Goal: Navigation & Orientation: Find specific page/section

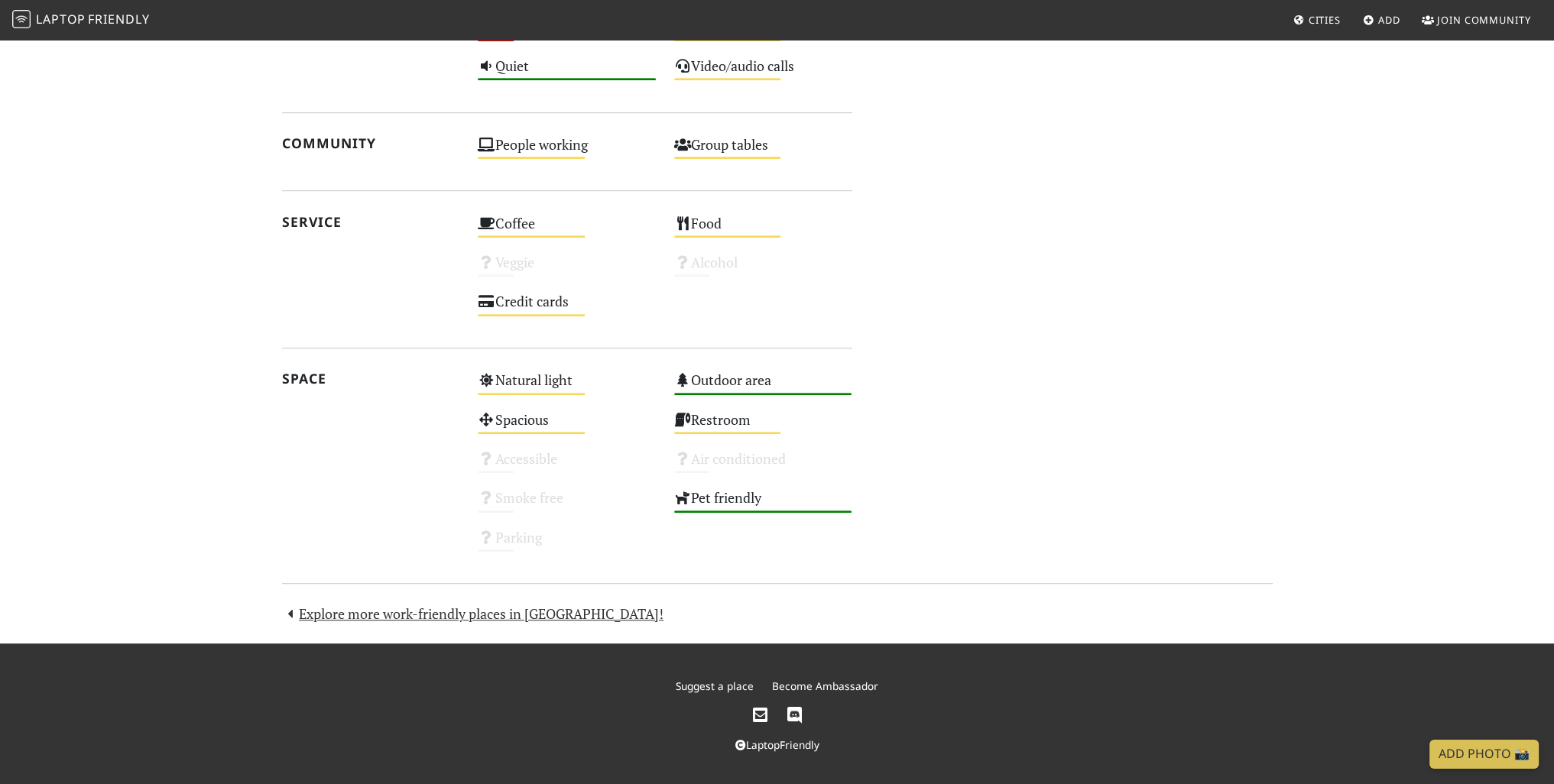
scroll to position [996, 0]
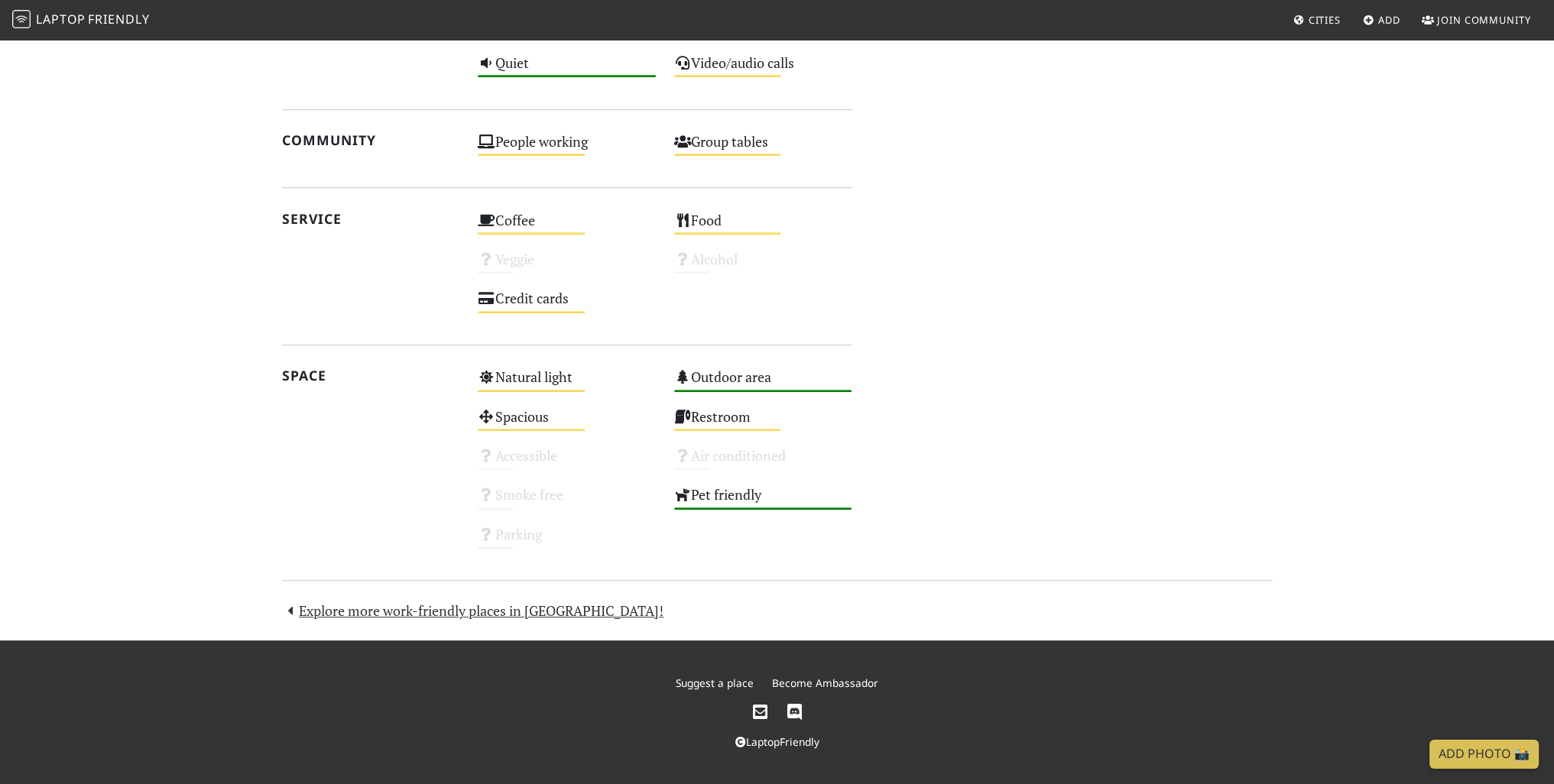
click at [239, 474] on section "Today Visits: 1 Vibes: 0 📸 Been here Reviews September 22, 2021 NO WI-FI! See a…" at bounding box center [777, 1] width 1554 height 1281
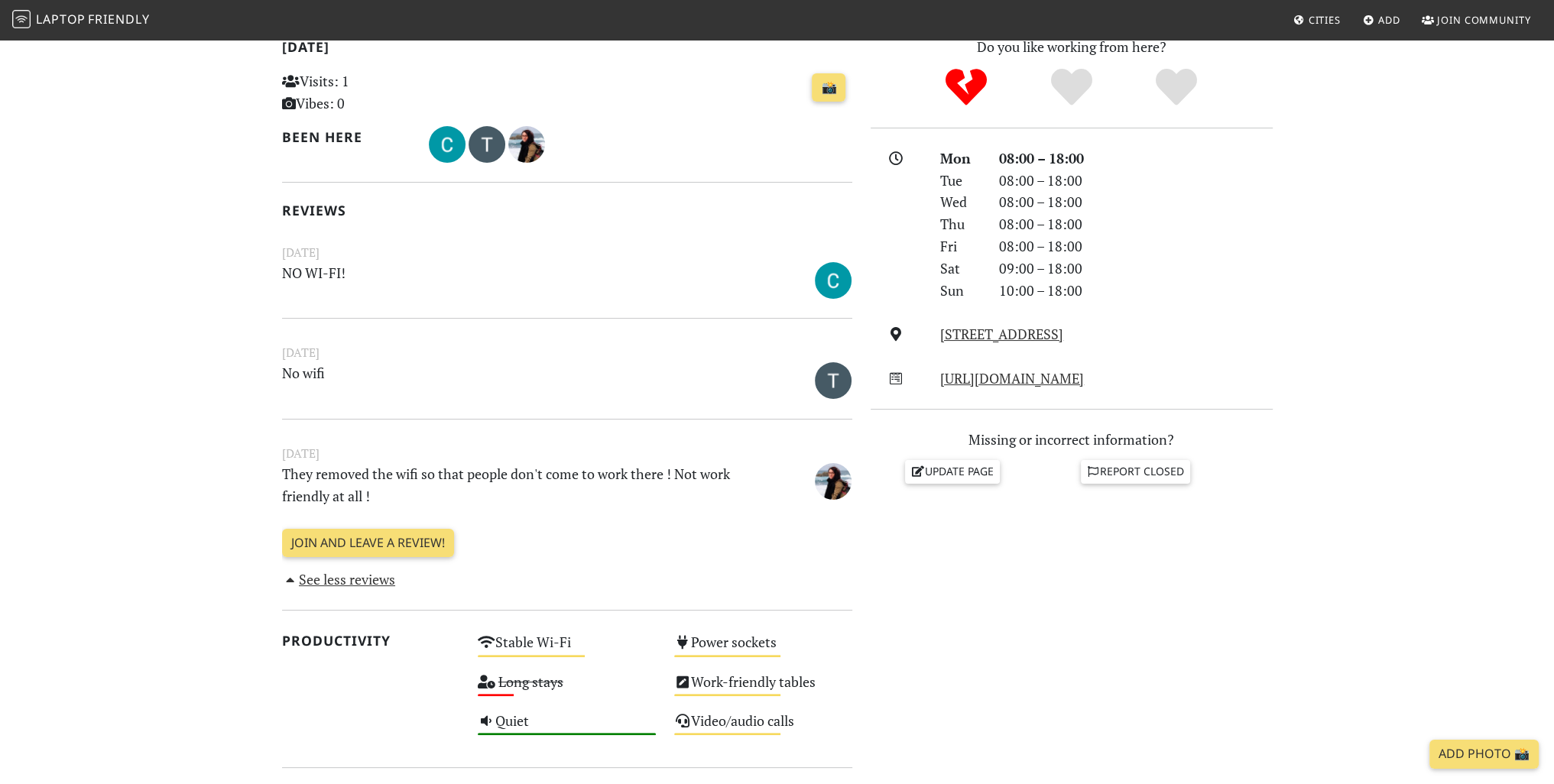
scroll to position [79, 0]
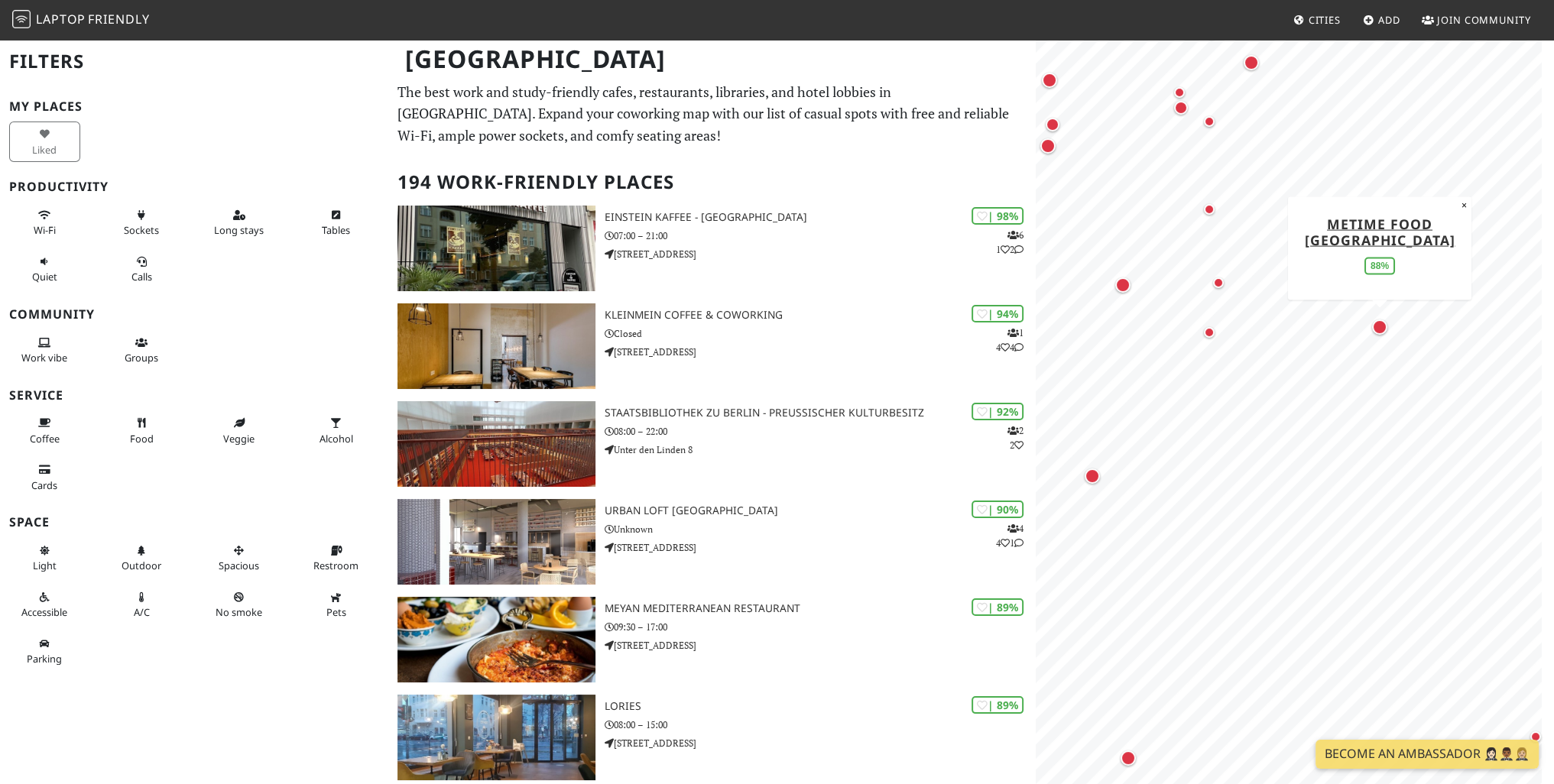
click at [1380, 327] on div "Map marker" at bounding box center [1379, 327] width 16 height 16
